Goal: Navigation & Orientation: Find specific page/section

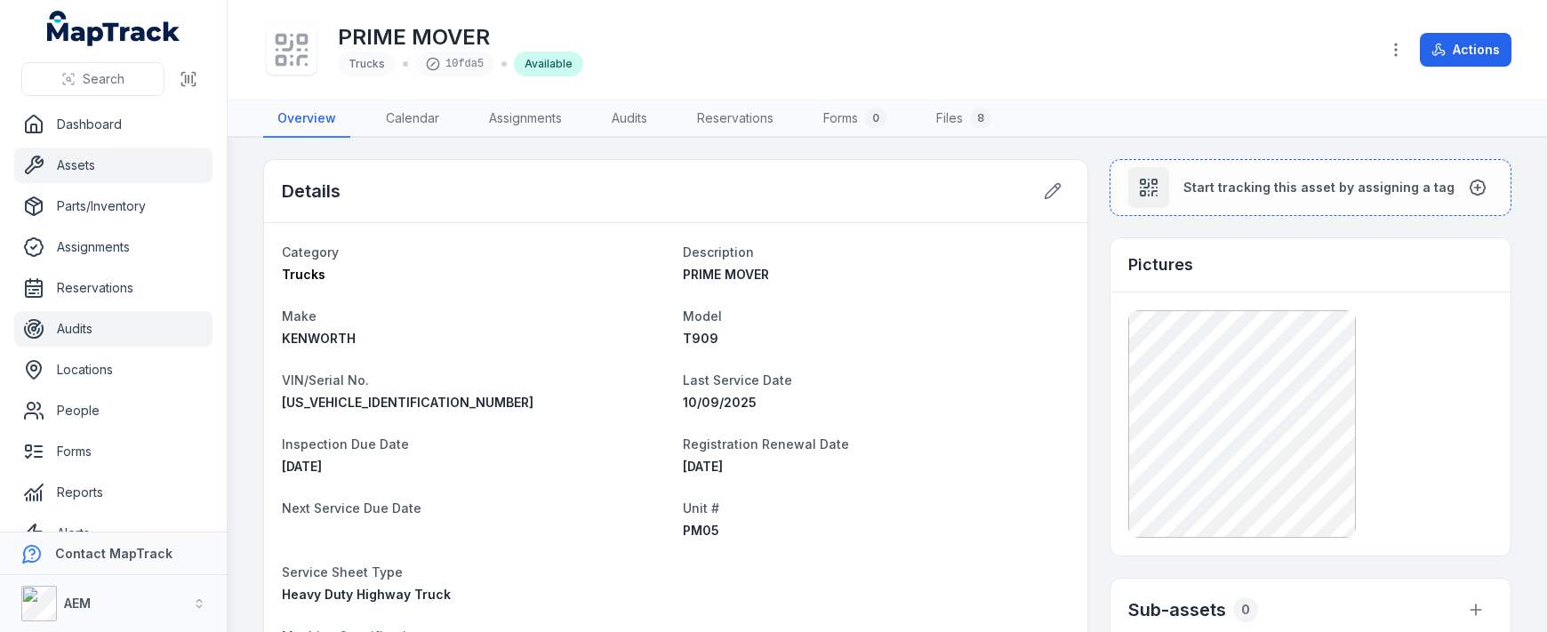
scroll to position [71, 0]
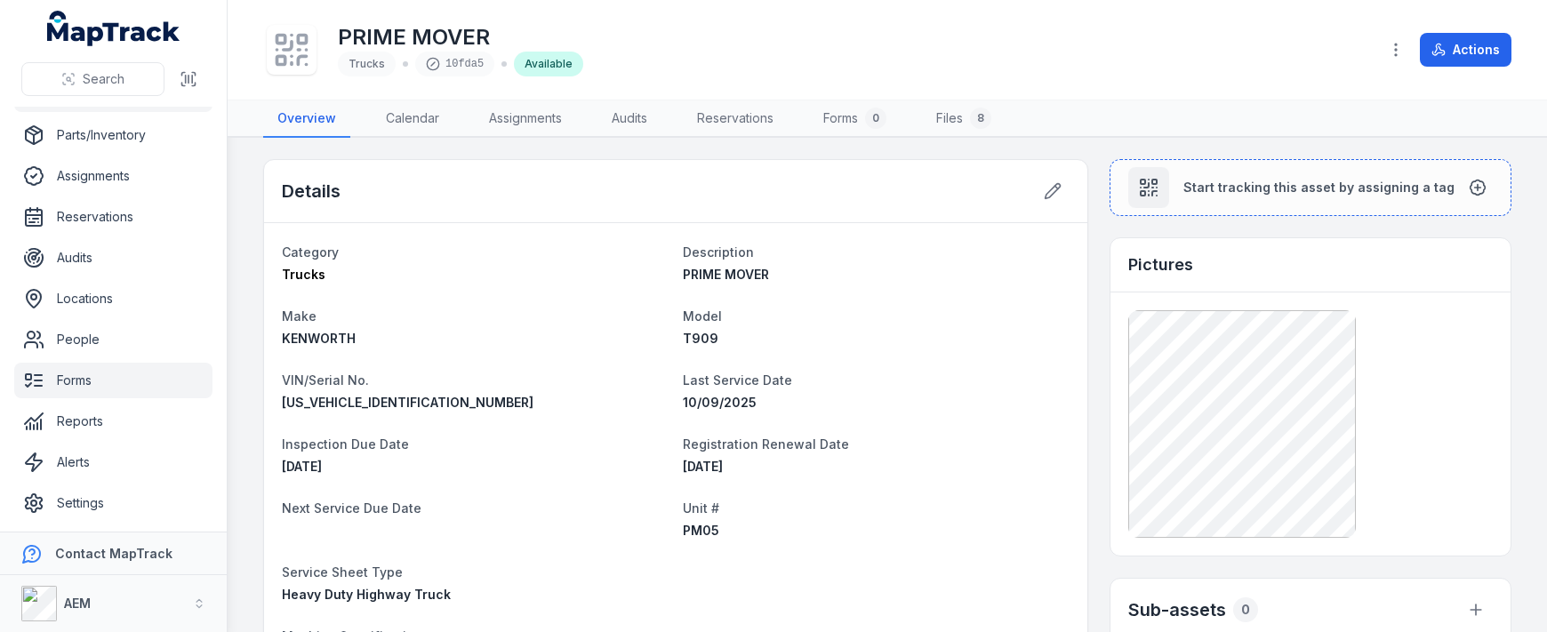
click at [105, 379] on link "Forms" at bounding box center [113, 381] width 198 height 36
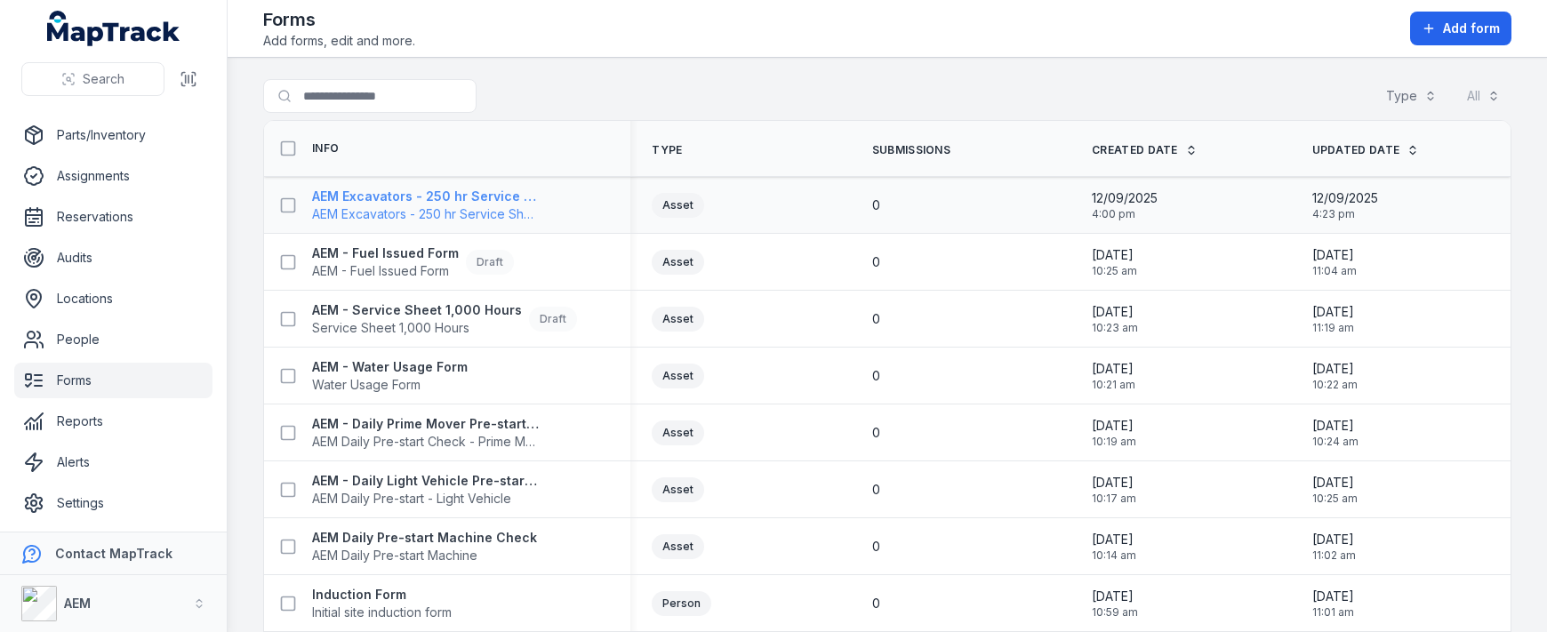
click at [418, 200] on strong "AEM Excavators - 250 hr Service Sheet" at bounding box center [426, 197] width 228 height 18
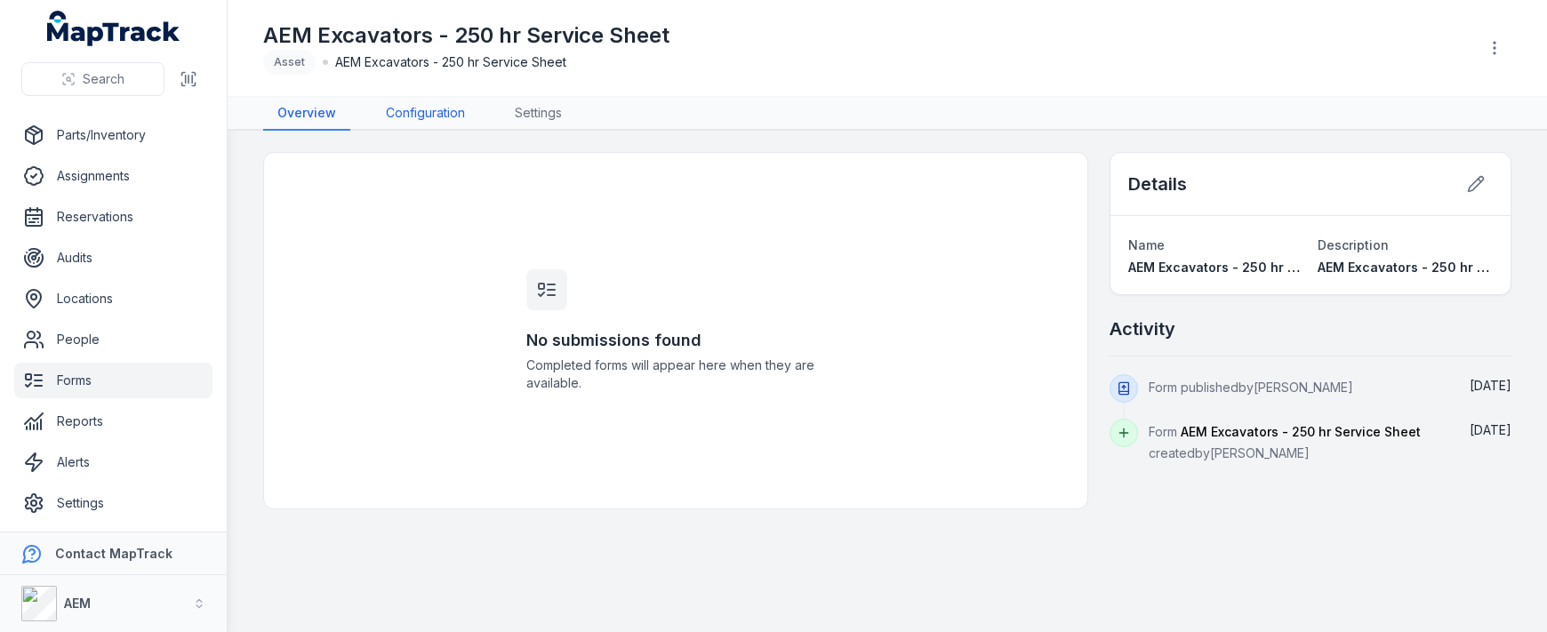
click at [388, 124] on link "Configuration" at bounding box center [426, 114] width 108 height 34
click at [451, 108] on link "Configuration" at bounding box center [426, 114] width 108 height 34
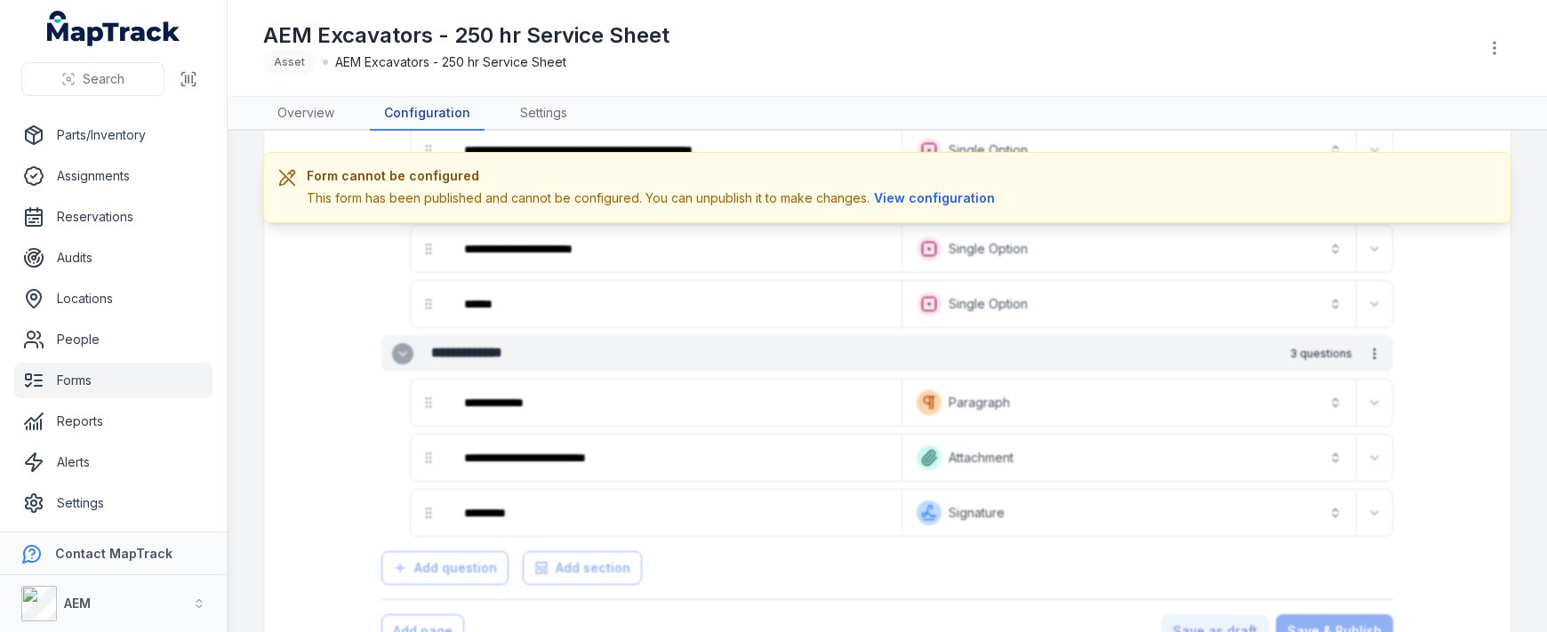
scroll to position [1911, 0]
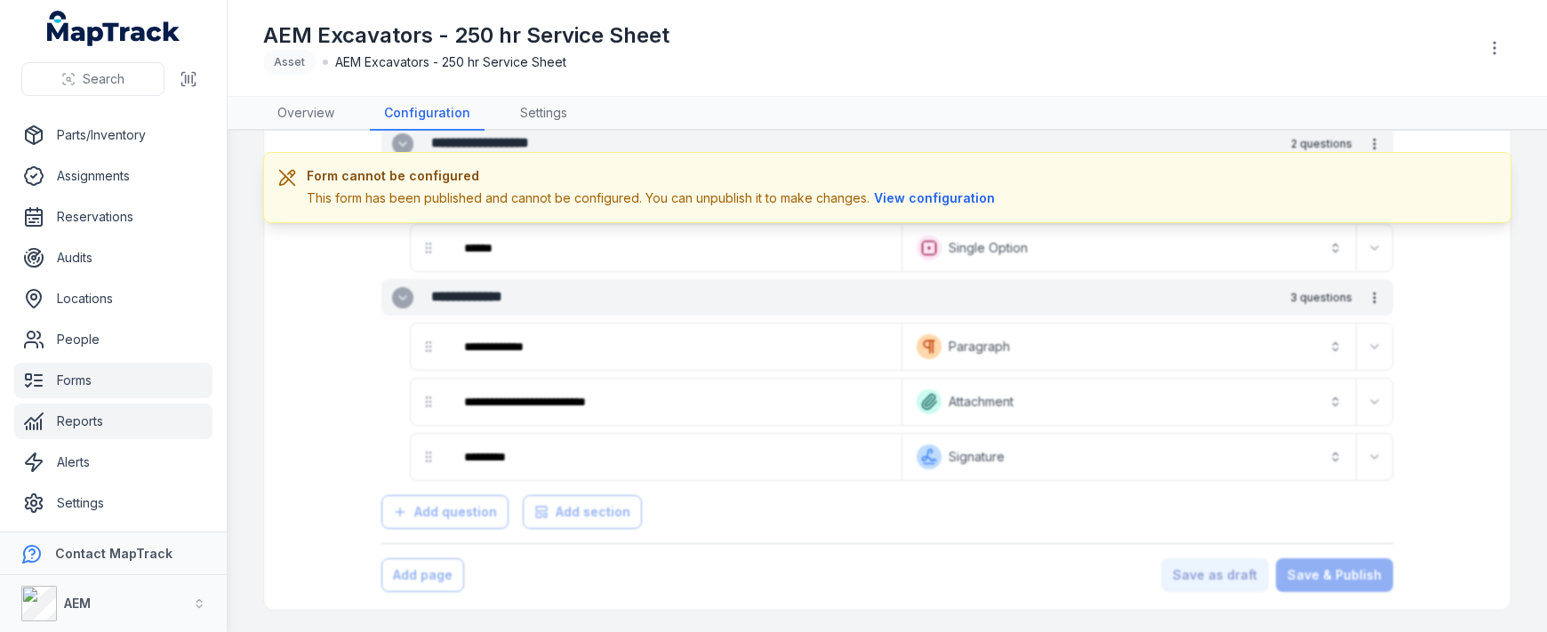
click at [105, 430] on link "Reports" at bounding box center [113, 422] width 198 height 36
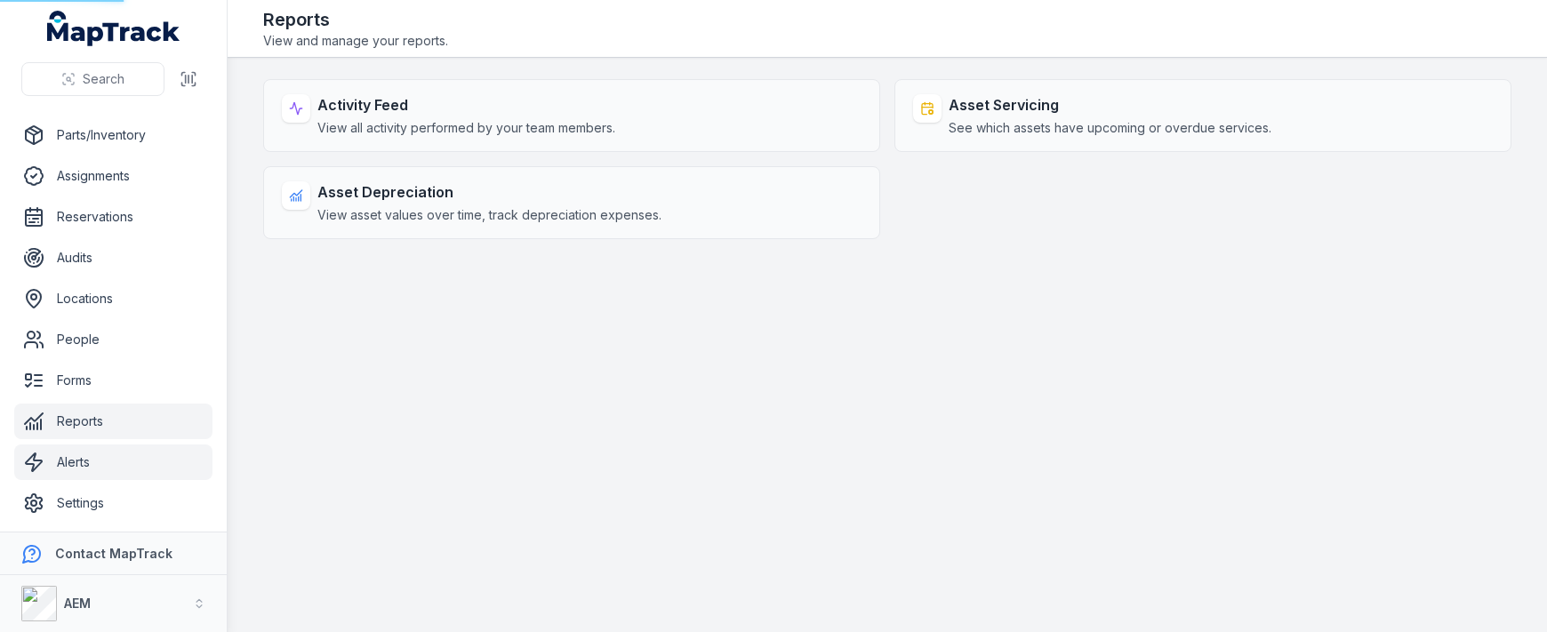
click at [108, 464] on link "Alerts" at bounding box center [113, 462] width 198 height 36
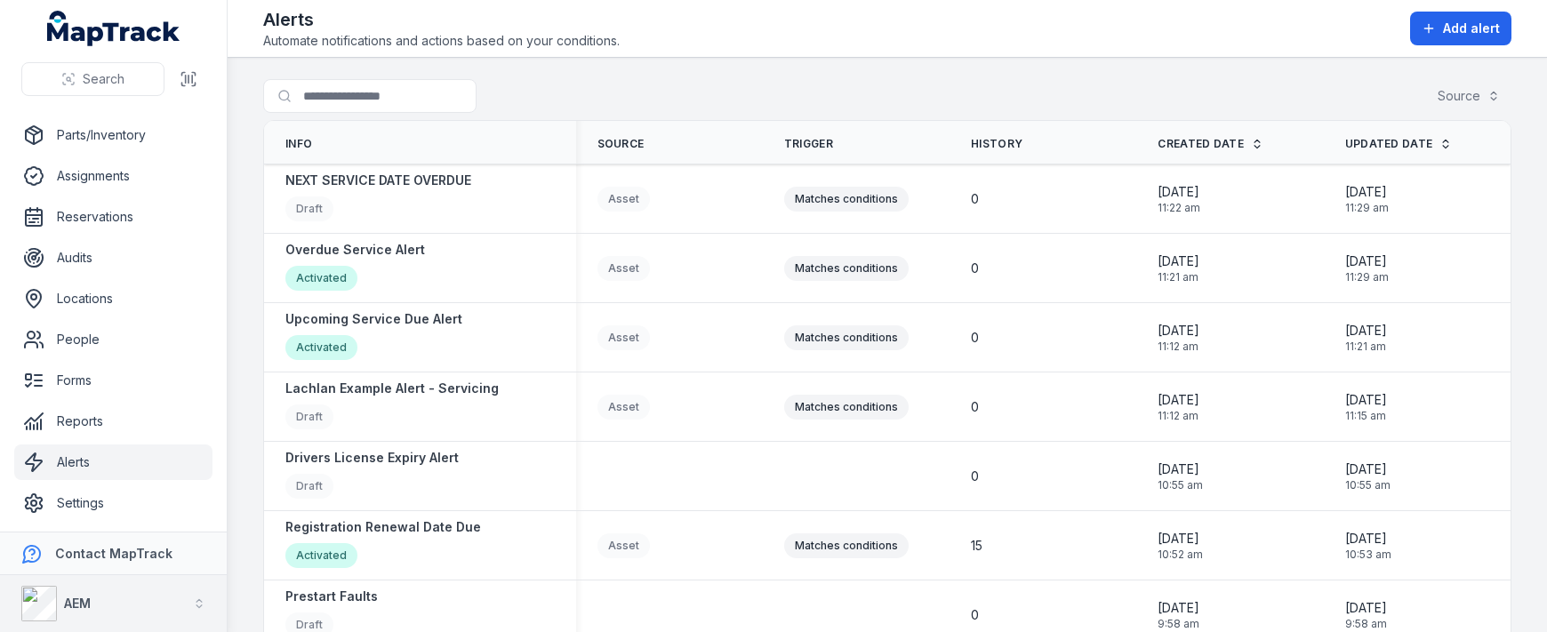
click at [203, 599] on icon "button" at bounding box center [199, 603] width 12 height 12
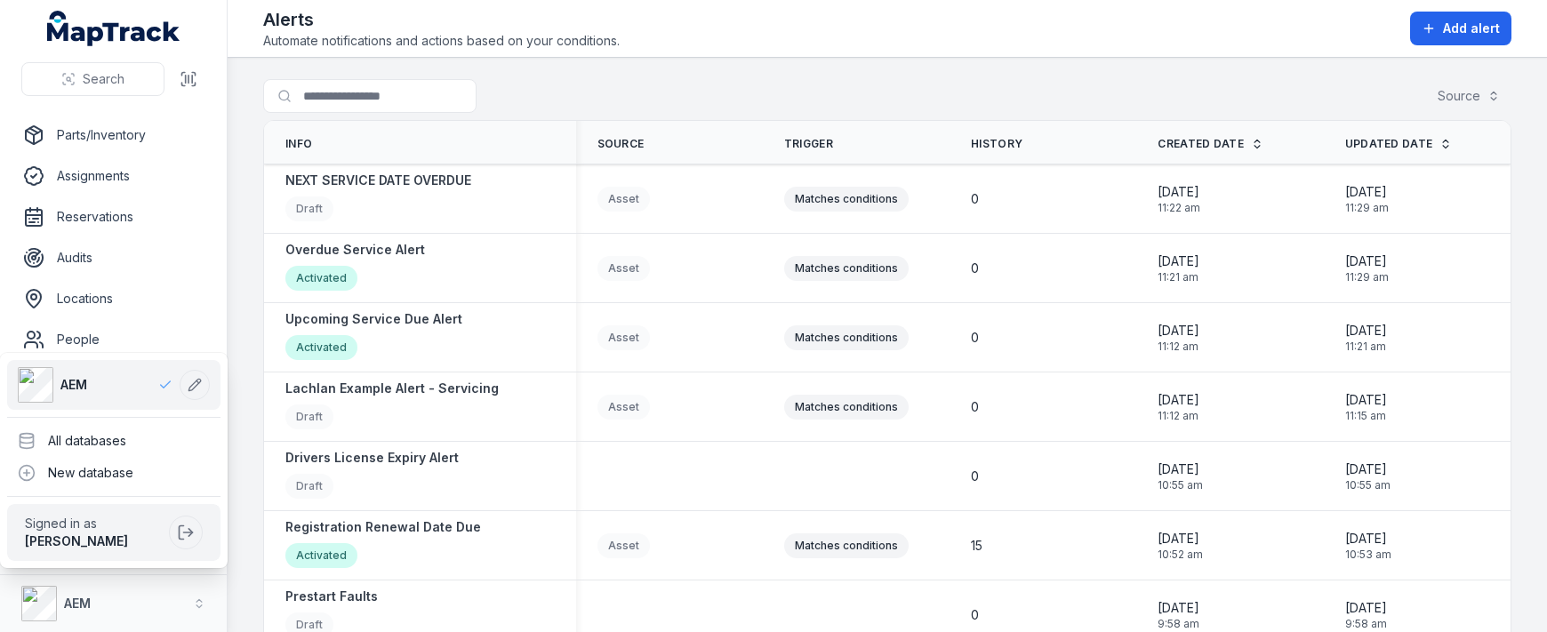
click at [232, 598] on div "Search Dashboard Assets Parts/Inventory Assignments Reservations Audits Locatio…" at bounding box center [773, 316] width 1547 height 632
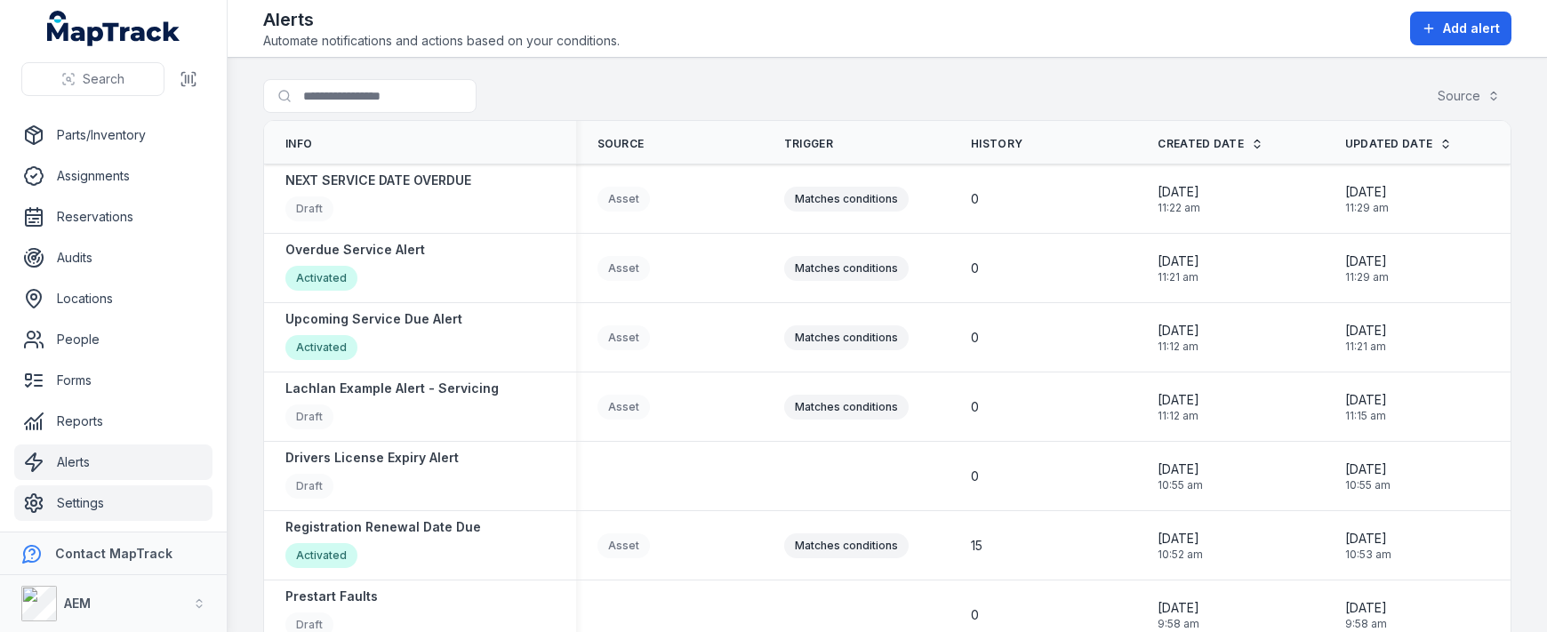
click at [89, 499] on link "Settings" at bounding box center [113, 503] width 198 height 36
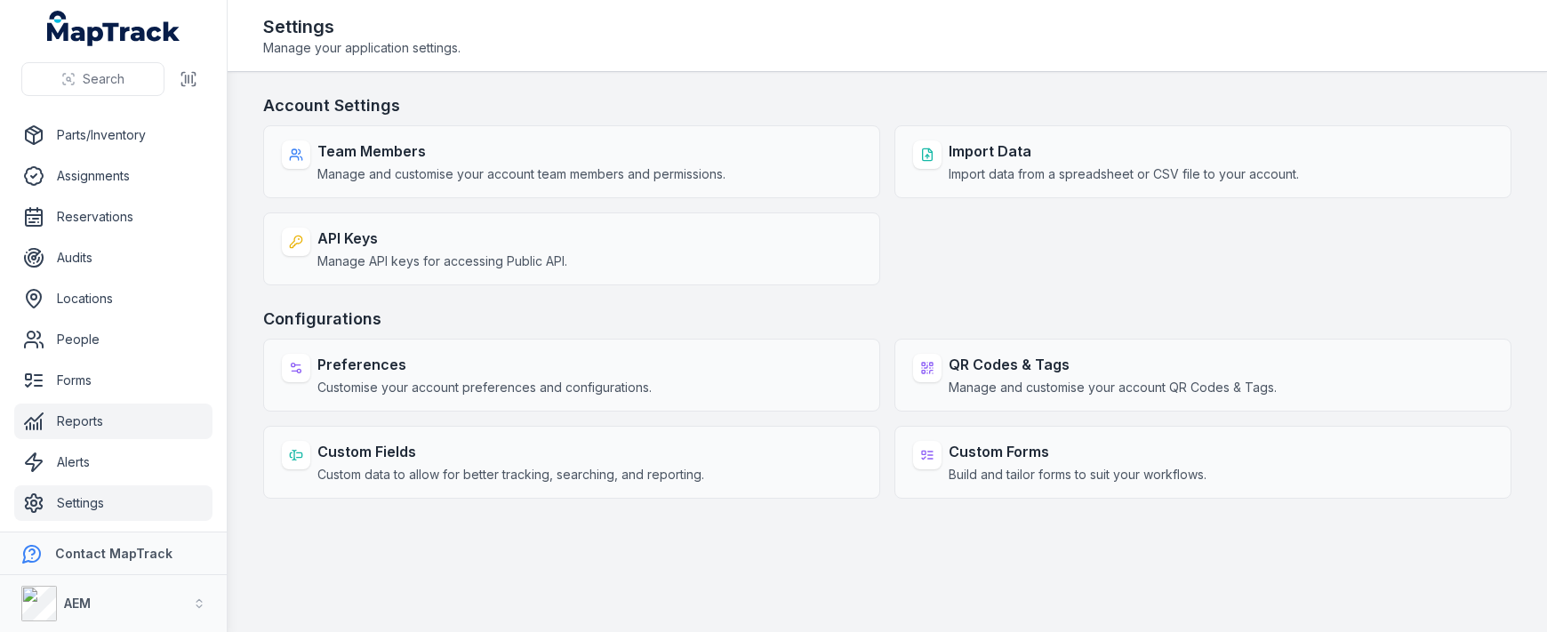
click at [94, 410] on link "Reports" at bounding box center [113, 422] width 198 height 36
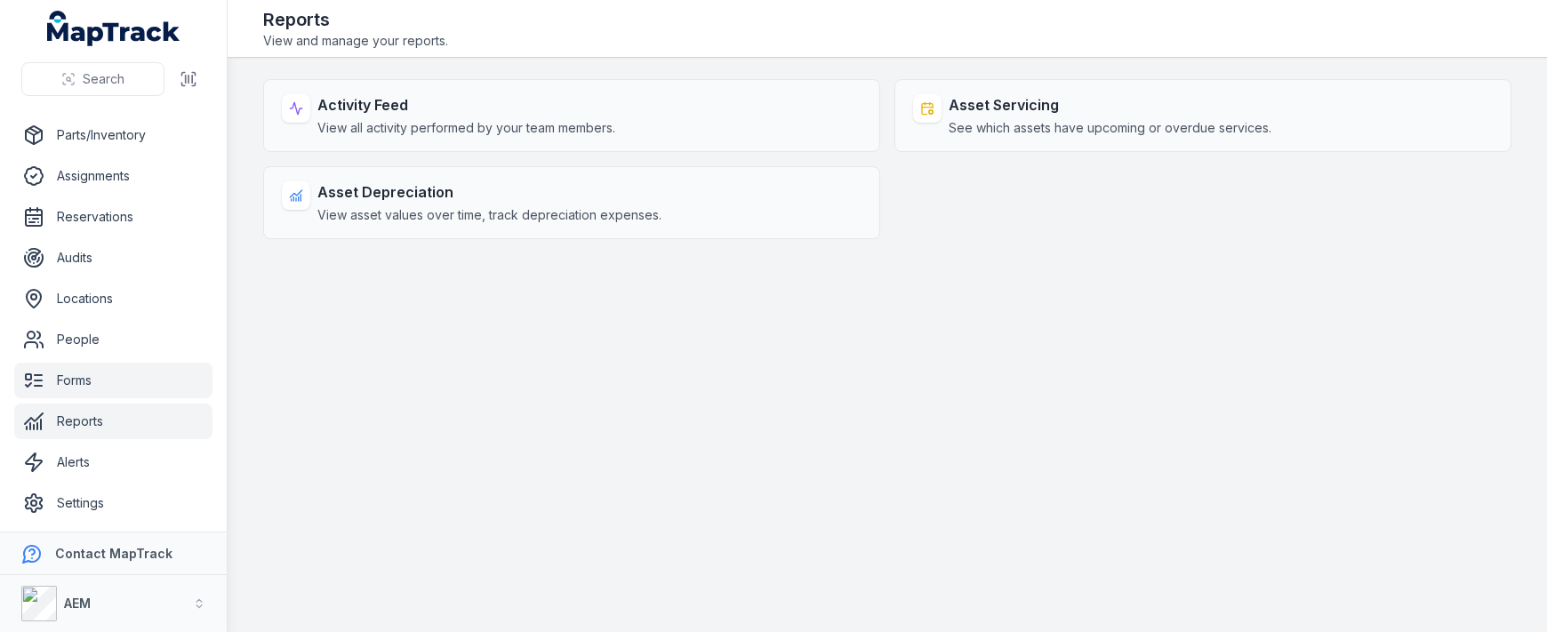
click at [103, 372] on link "Forms" at bounding box center [113, 381] width 198 height 36
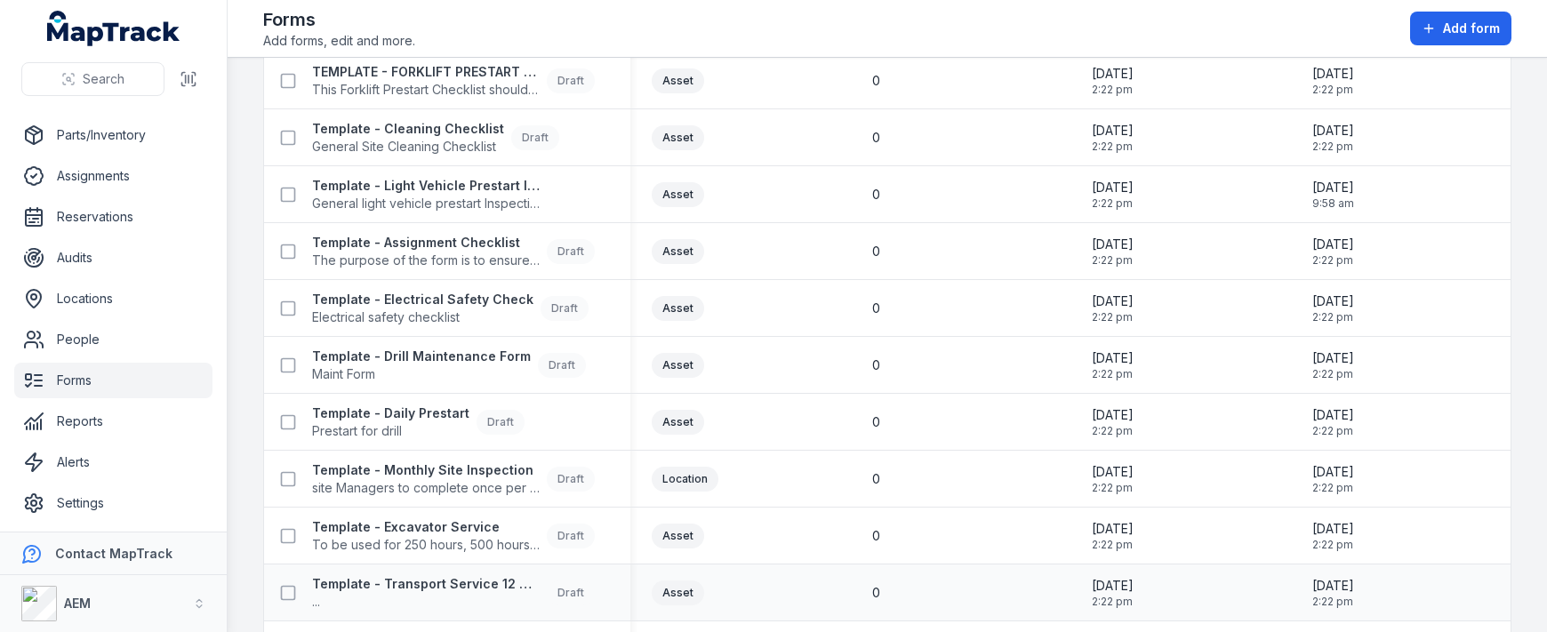
scroll to position [804, 0]
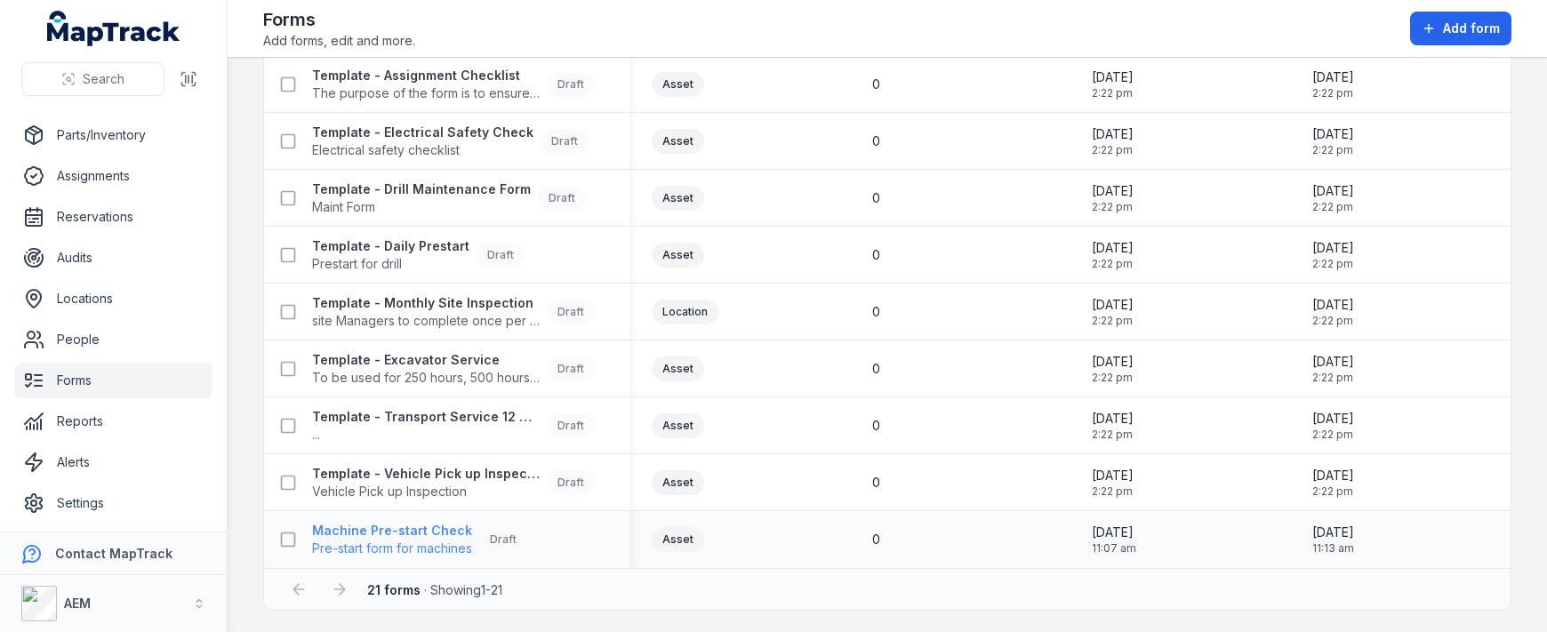
click at [391, 525] on strong "Machine Pre-start Check" at bounding box center [392, 531] width 160 height 18
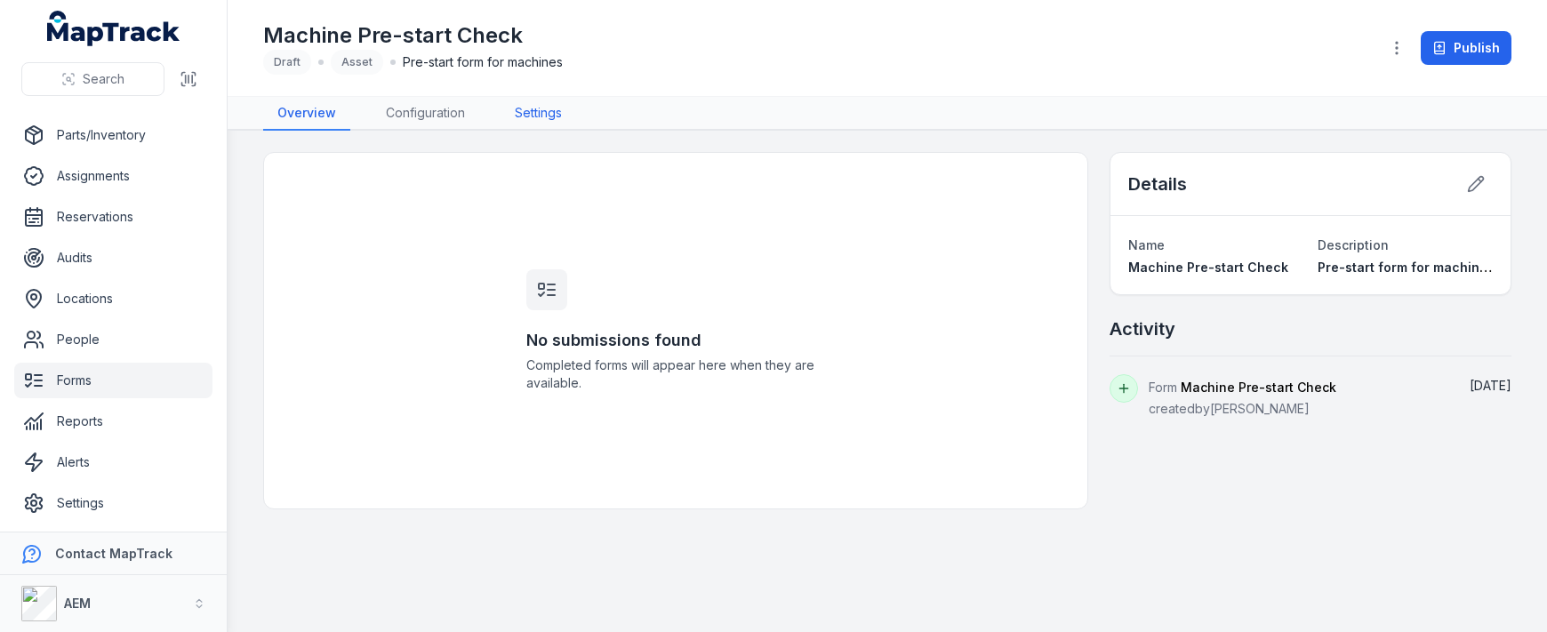
click at [538, 114] on link "Settings" at bounding box center [538, 114] width 76 height 34
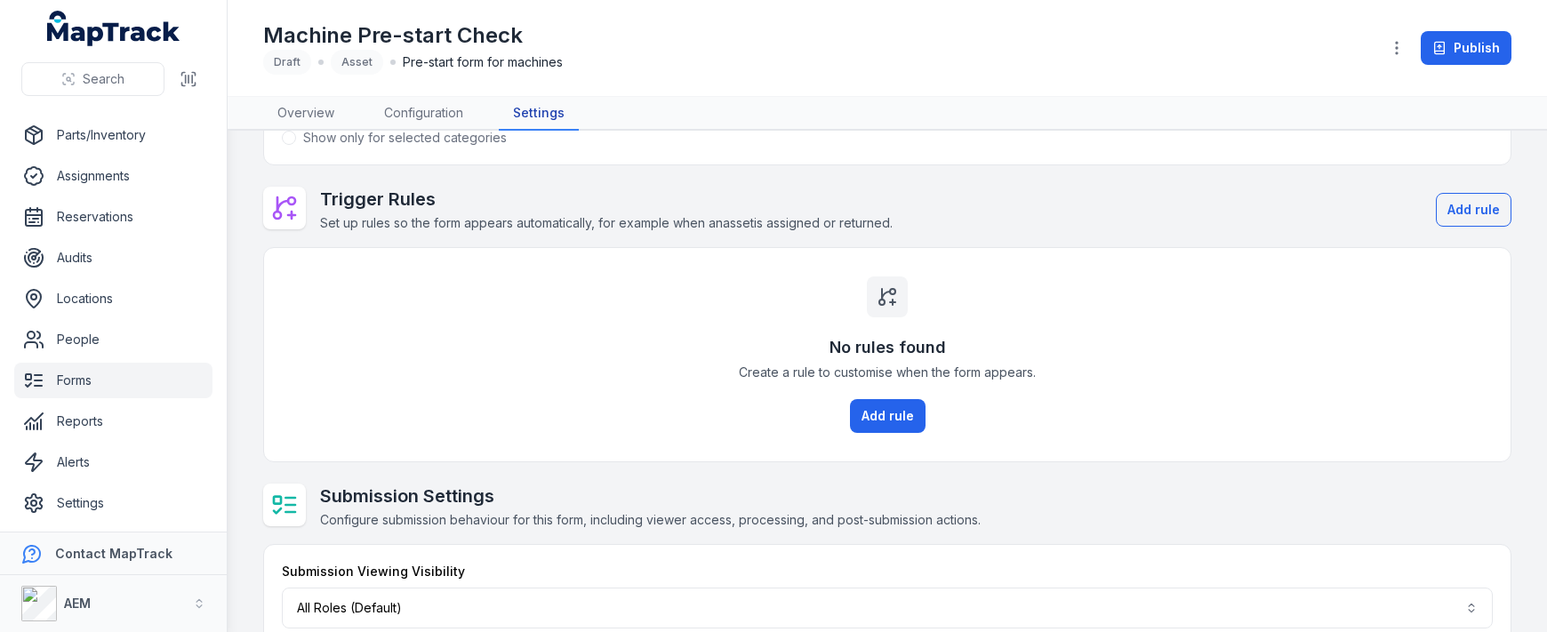
scroll to position [178, 0]
click at [82, 244] on link "Audits" at bounding box center [113, 258] width 198 height 36
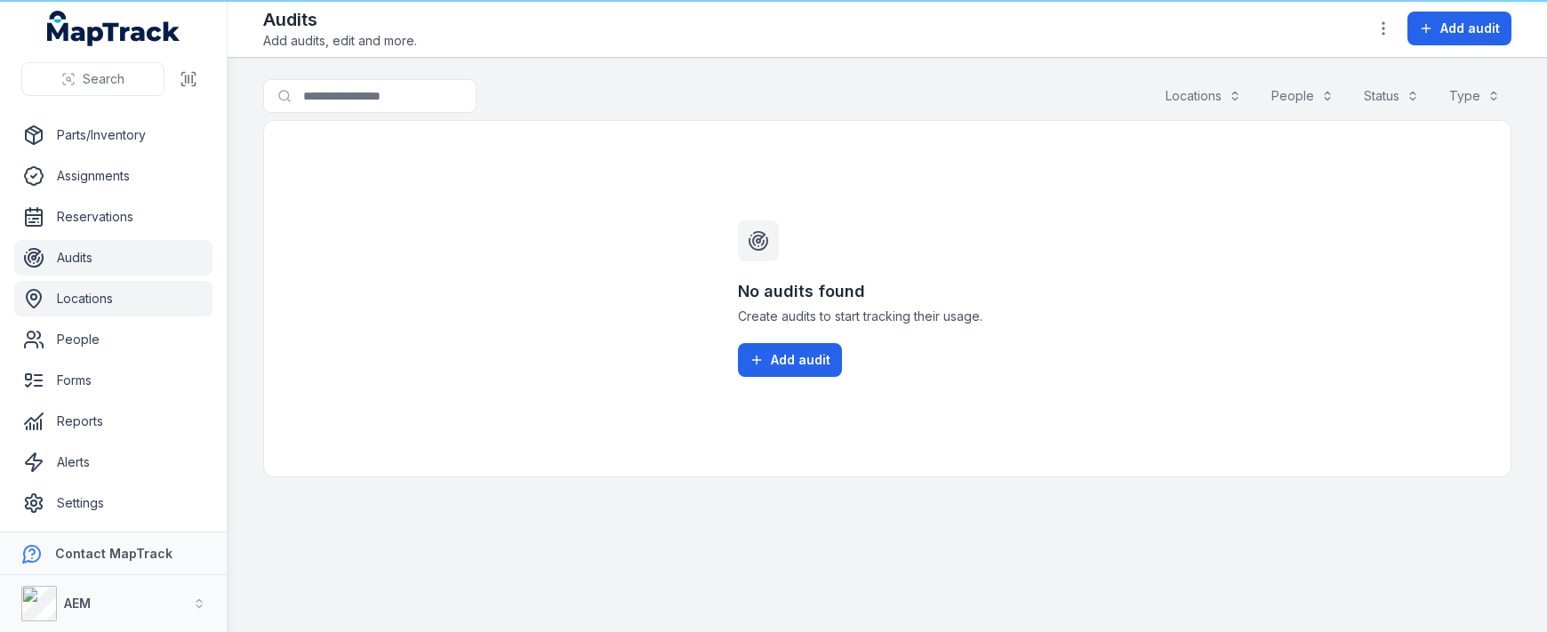
click at [108, 303] on link "Locations" at bounding box center [113, 299] width 198 height 36
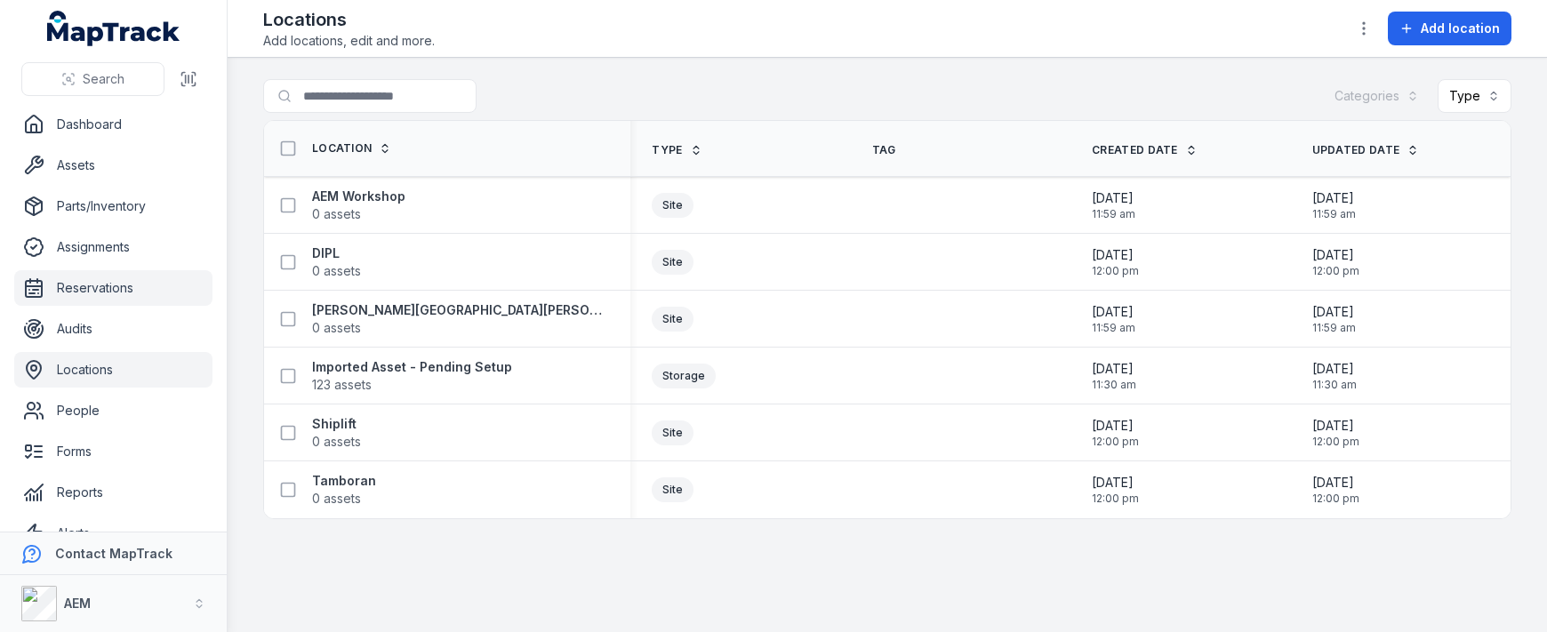
click at [105, 276] on link "Reservations" at bounding box center [113, 288] width 198 height 36
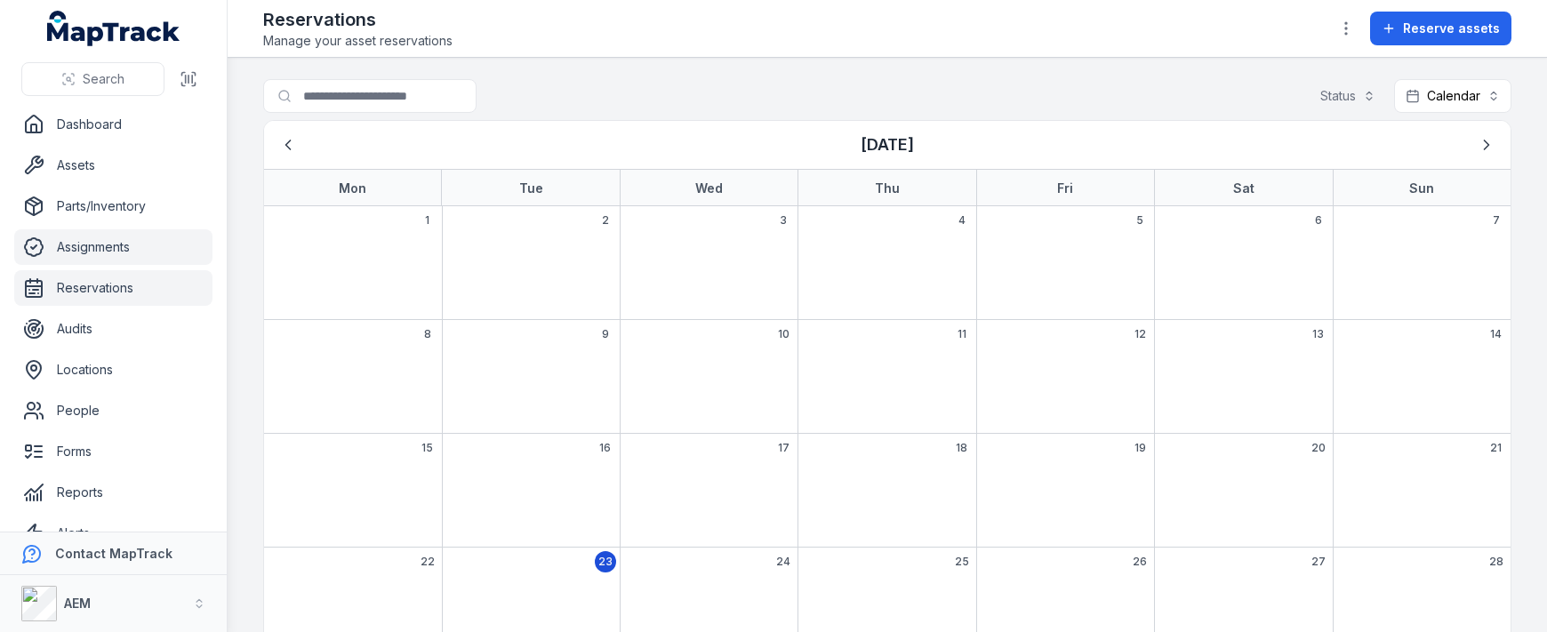
click at [100, 251] on link "Assignments" at bounding box center [113, 247] width 198 height 36
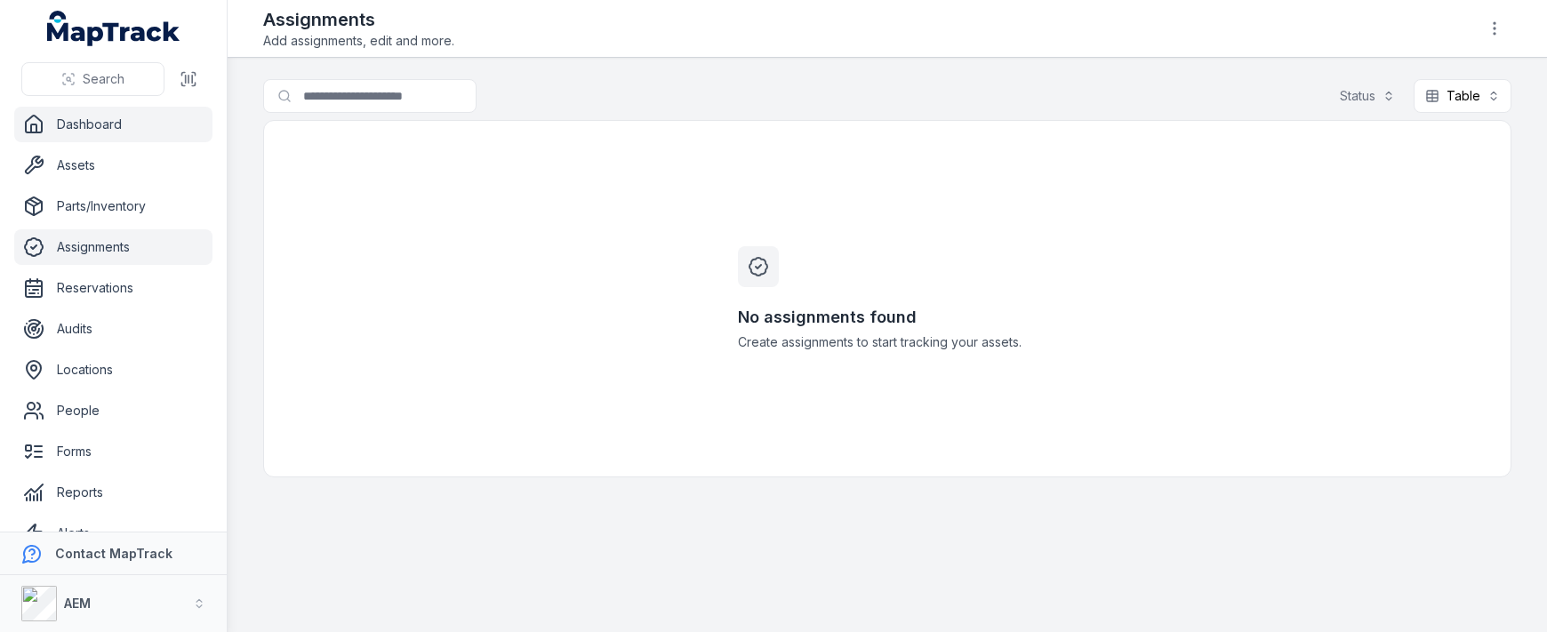
click at [74, 114] on link "Dashboard" at bounding box center [113, 125] width 198 height 36
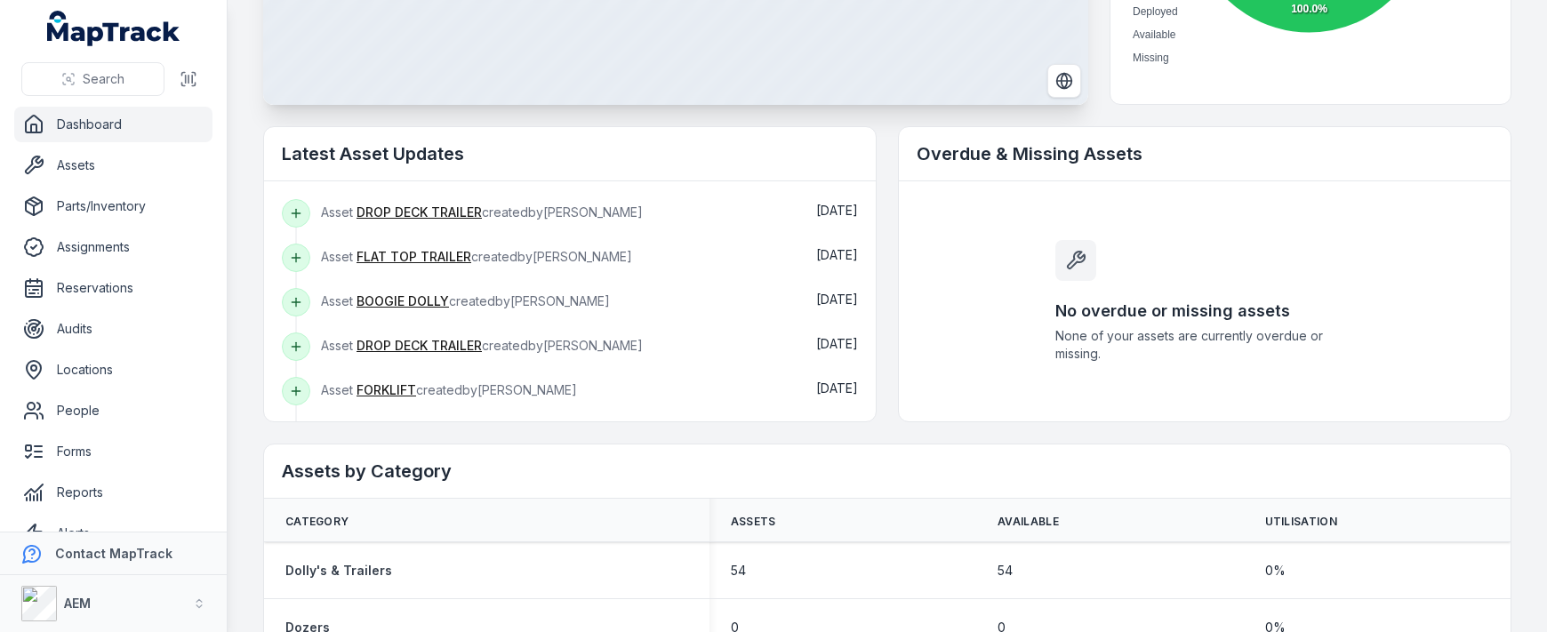
scroll to position [533, 0]
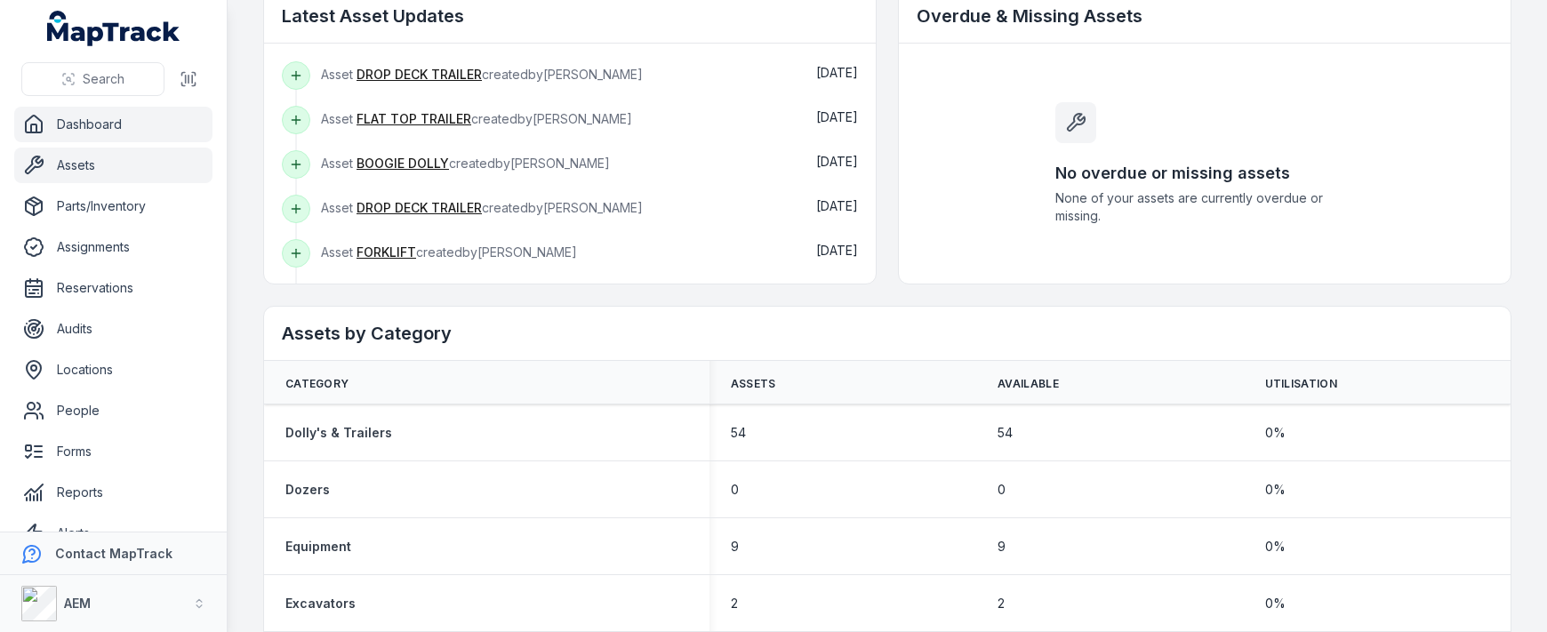
click at [81, 162] on link "Assets" at bounding box center [113, 166] width 198 height 36
click at [100, 126] on link "Dashboard" at bounding box center [113, 125] width 198 height 36
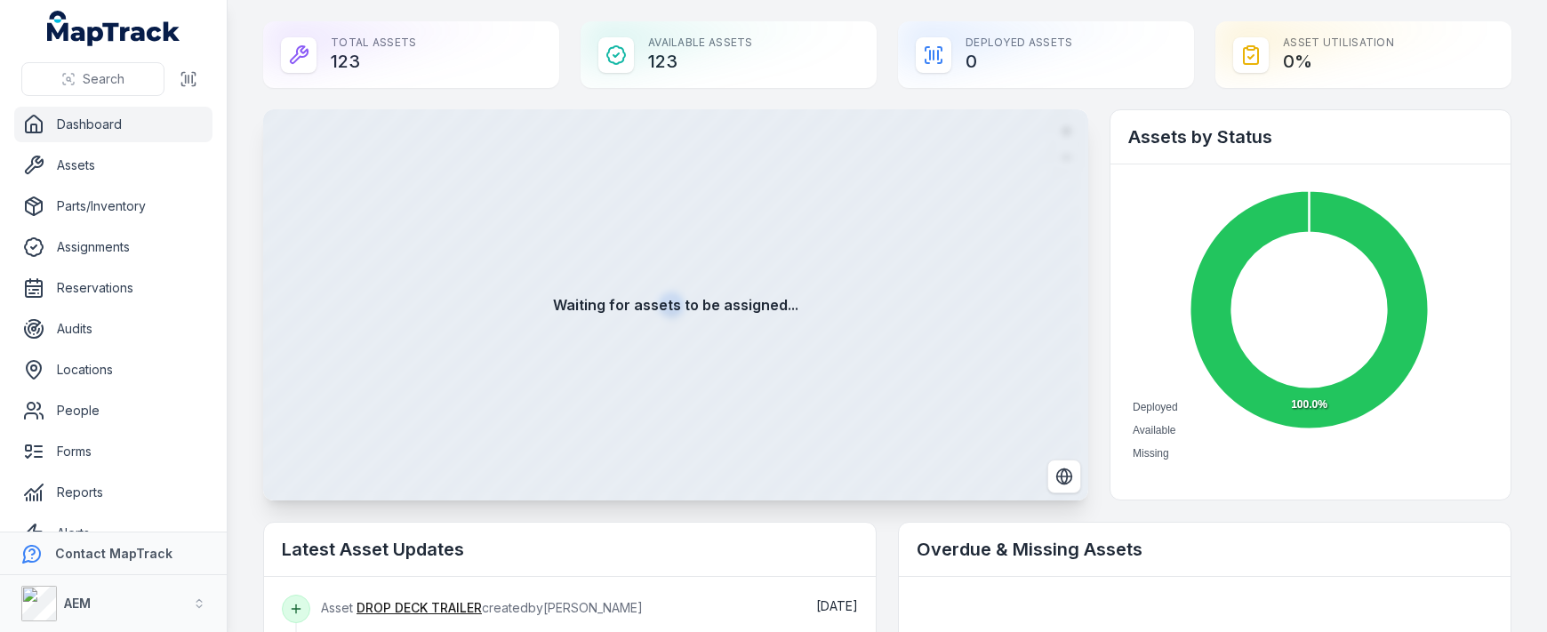
scroll to position [356, 0]
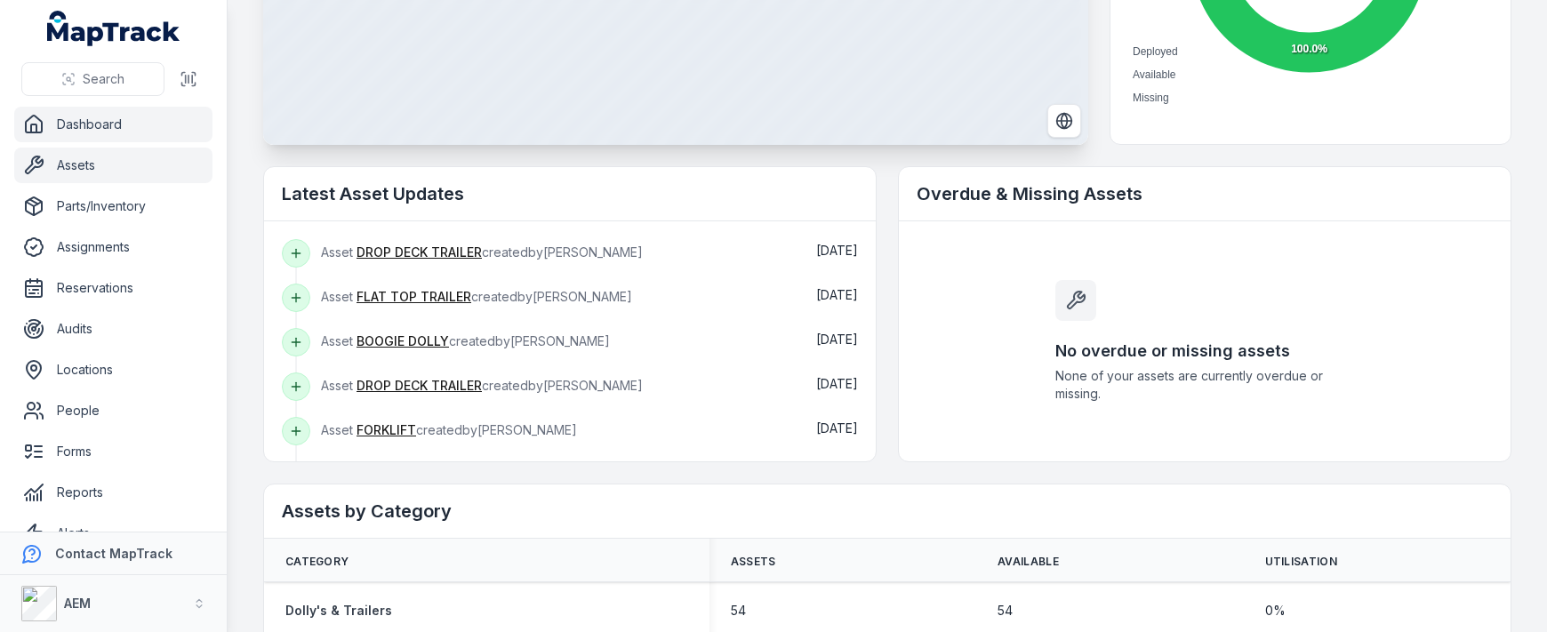
click at [86, 168] on link "Assets" at bounding box center [113, 166] width 198 height 36
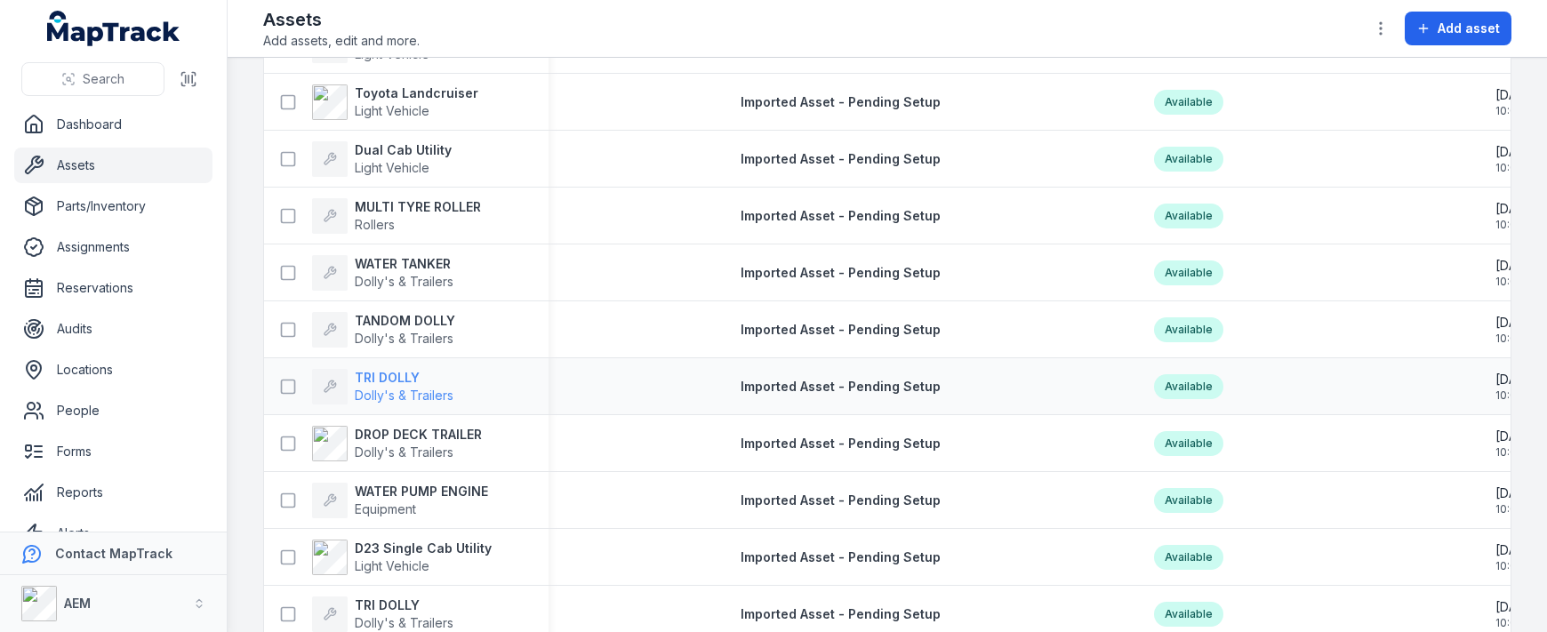
scroll to position [2419, 0]
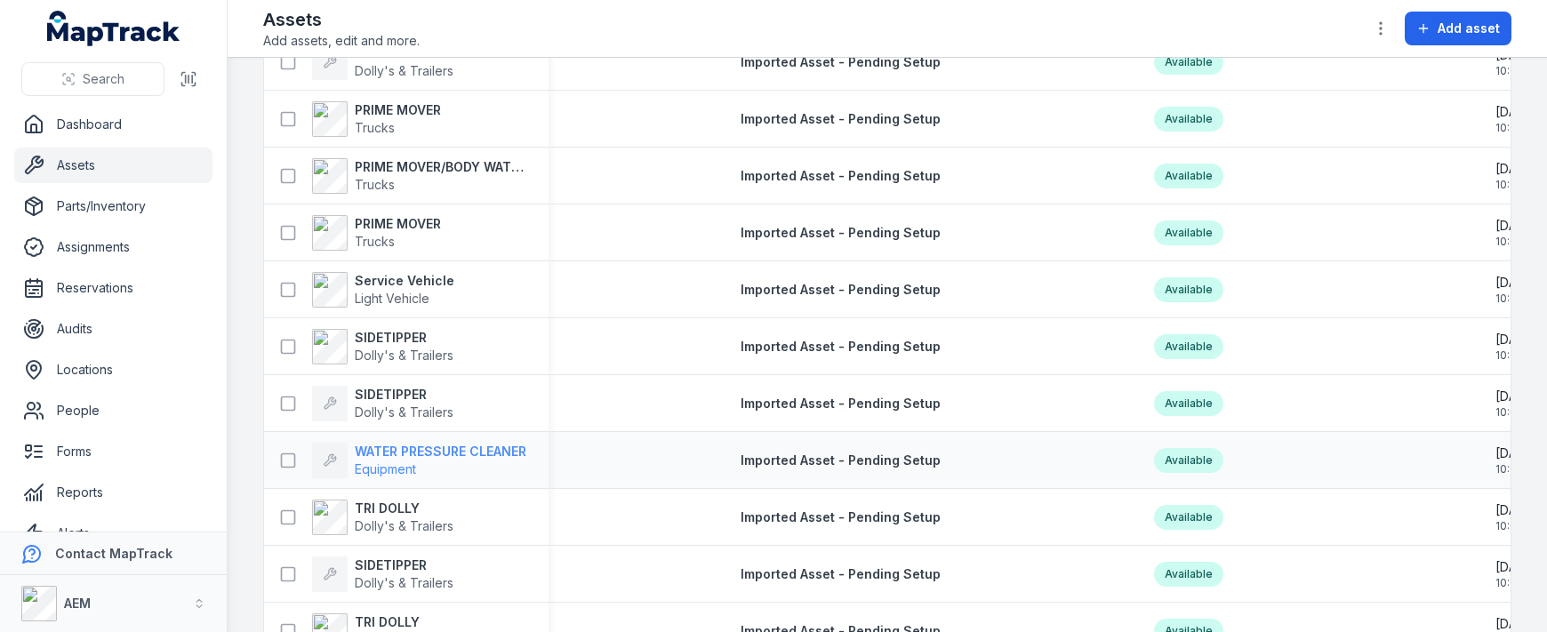
click at [413, 444] on strong "WATER PRESSURE CLEANER" at bounding box center [441, 452] width 172 height 18
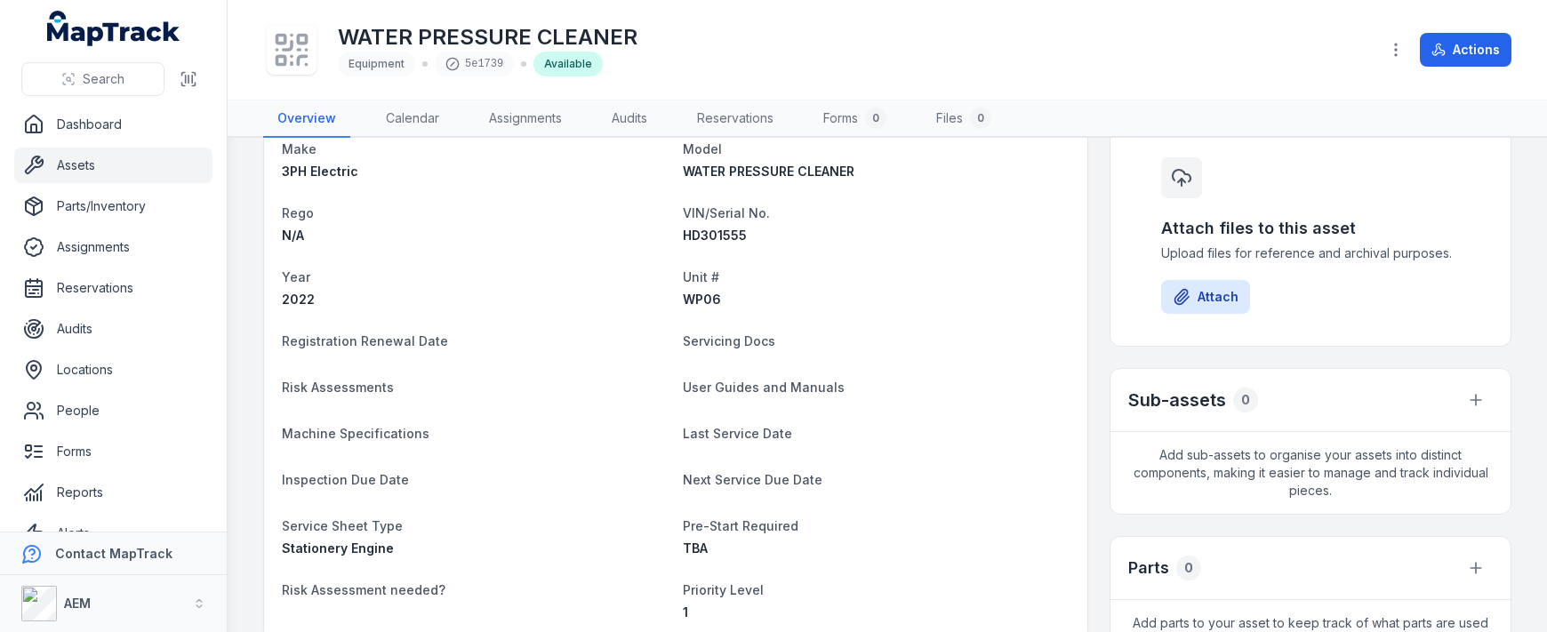
scroll to position [178, 0]
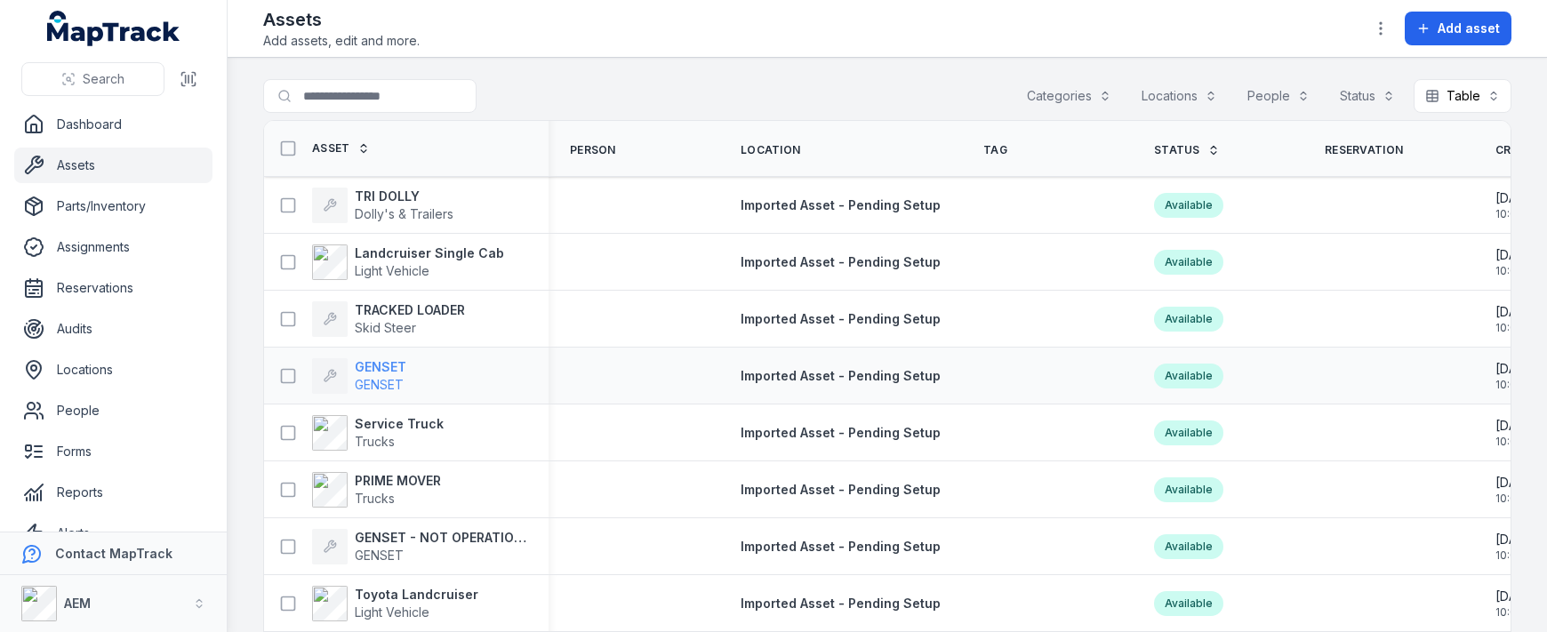
click at [336, 369] on icon at bounding box center [330, 376] width 14 height 14
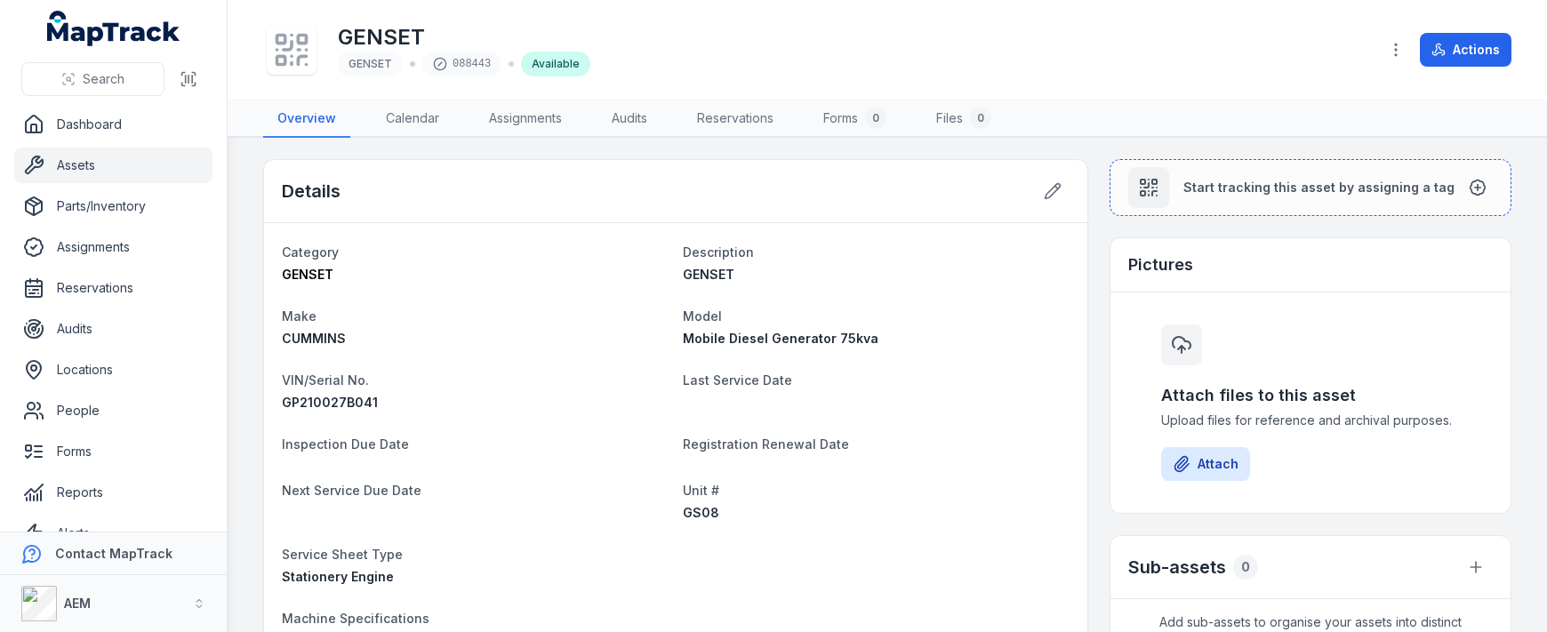
scroll to position [444, 0]
